Goal: Find specific page/section: Find specific page/section

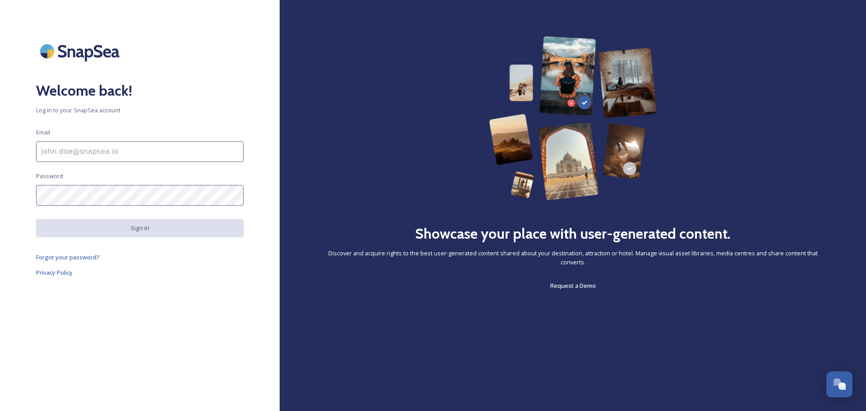
type input "[PERSON_NAME][EMAIL_ADDRESS][PERSON_NAME][DOMAIN_NAME]"
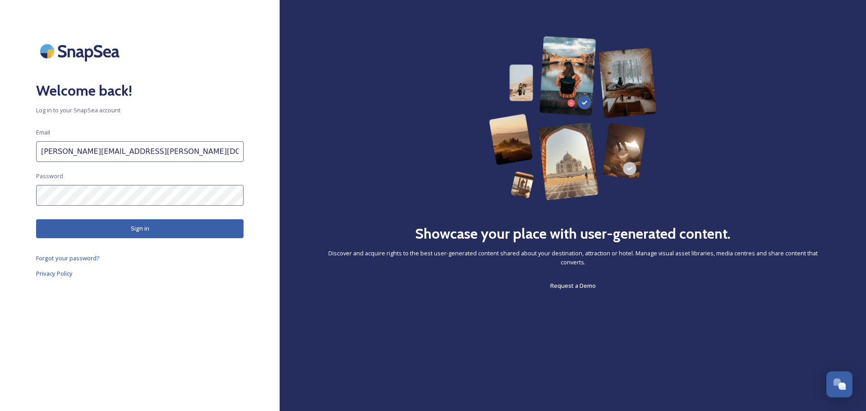
click at [129, 234] on button "Sign in" at bounding box center [139, 228] width 207 height 18
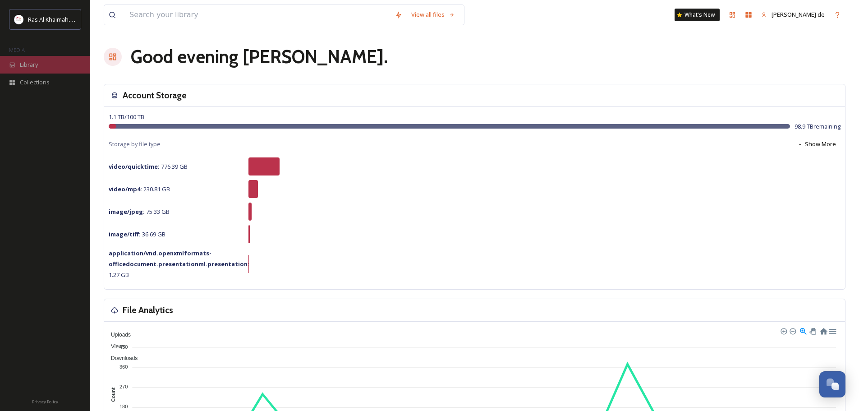
click at [17, 66] on div "Library" at bounding box center [45, 65] width 90 height 18
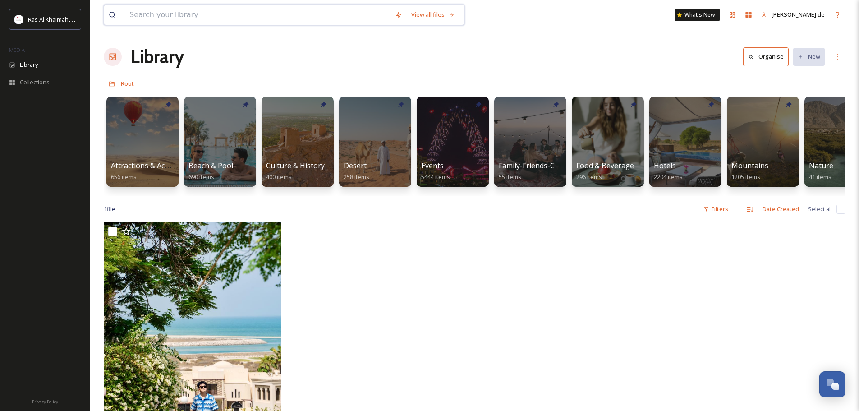
click at [202, 13] on input at bounding box center [258, 15] width 266 height 20
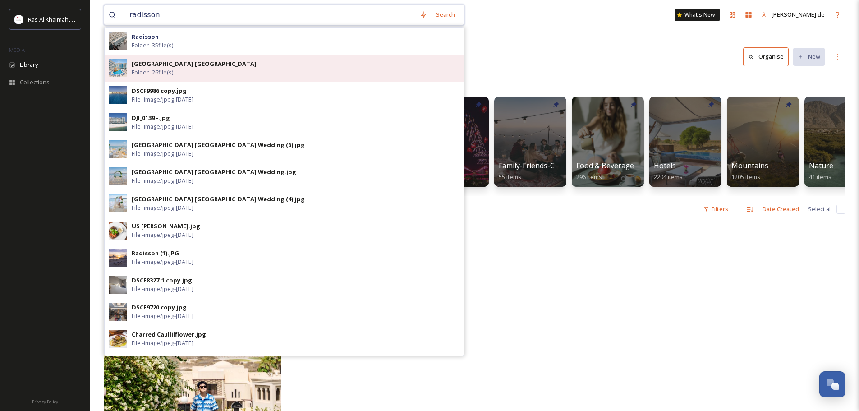
type input "radisson"
click at [147, 68] on span "[GEOGRAPHIC_DATA] [GEOGRAPHIC_DATA]" at bounding box center [194, 64] width 125 height 9
